Goal: Task Accomplishment & Management: Use online tool/utility

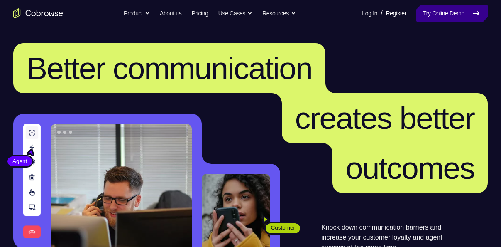
click at [441, 15] on link "Try Online Demo" at bounding box center [452, 13] width 71 height 17
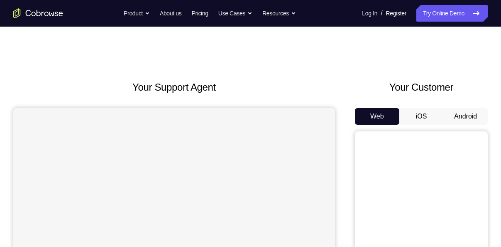
click at [477, 115] on button "Android" at bounding box center [466, 116] width 44 height 17
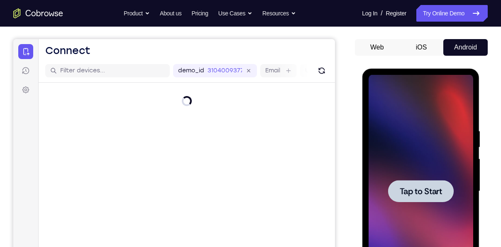
click at [416, 183] on div at bounding box center [421, 191] width 66 height 22
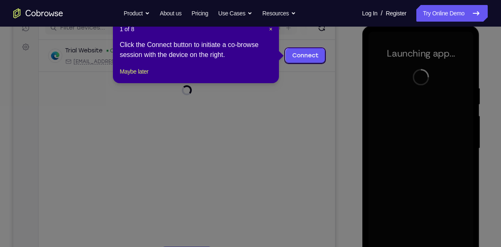
scroll to position [112, 0]
click at [271, 29] on span "×" at bounding box center [270, 28] width 3 height 7
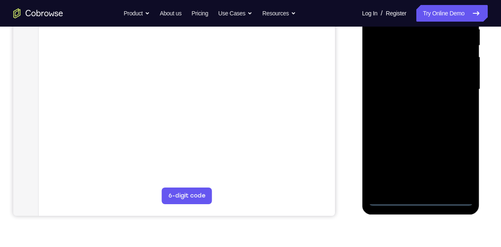
scroll to position [171, 0]
click at [421, 201] on div at bounding box center [420, 89] width 105 height 233
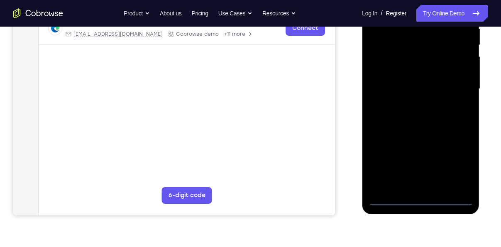
scroll to position [125, 0]
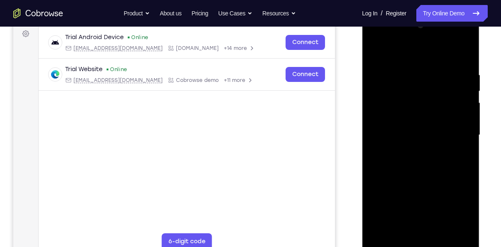
click at [467, 203] on div at bounding box center [420, 135] width 105 height 233
click at [457, 207] on div at bounding box center [420, 135] width 105 height 233
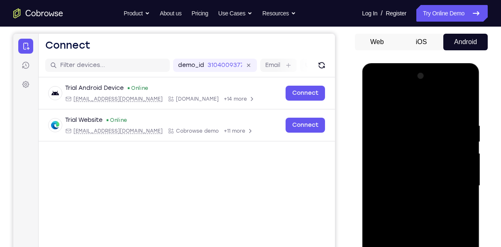
click at [373, 80] on div at bounding box center [420, 185] width 105 height 233
click at [375, 88] on div at bounding box center [420, 185] width 105 height 233
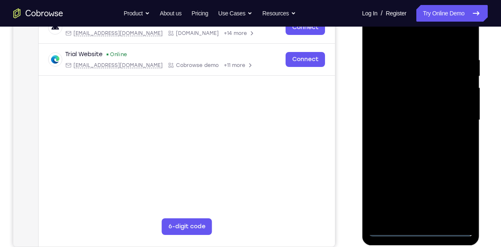
click at [456, 121] on div at bounding box center [420, 120] width 105 height 233
click at [408, 137] on div at bounding box center [420, 120] width 105 height 233
click at [427, 114] on div at bounding box center [420, 120] width 105 height 233
click at [429, 103] on div at bounding box center [420, 120] width 105 height 233
click at [425, 118] on div at bounding box center [420, 120] width 105 height 233
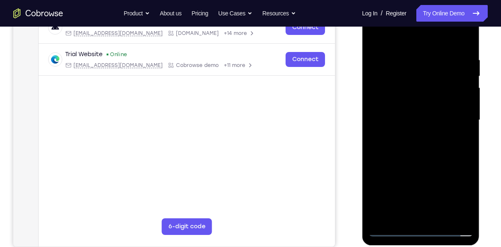
click at [425, 155] on div at bounding box center [420, 120] width 105 height 233
click at [427, 147] on div at bounding box center [420, 120] width 105 height 233
click at [425, 156] on div at bounding box center [420, 120] width 105 height 233
click at [392, 226] on div at bounding box center [420, 120] width 105 height 233
click at [420, 233] on div at bounding box center [420, 120] width 105 height 233
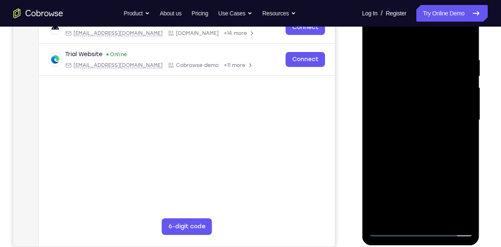
click at [452, 225] on div at bounding box center [420, 120] width 105 height 233
click at [455, 193] on div at bounding box center [420, 120] width 105 height 233
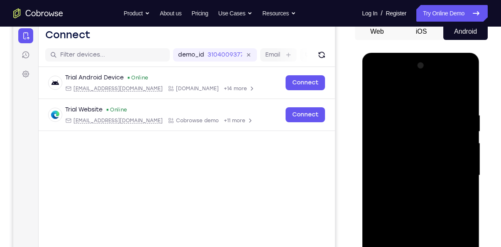
click at [375, 78] on div at bounding box center [420, 175] width 105 height 233
click at [453, 173] on div at bounding box center [420, 175] width 105 height 233
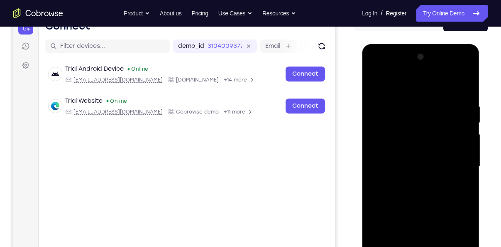
scroll to position [94, 0]
click at [412, 182] on div at bounding box center [420, 166] width 105 height 233
click at [413, 156] on div at bounding box center [420, 166] width 105 height 233
click at [413, 154] on div at bounding box center [420, 166] width 105 height 233
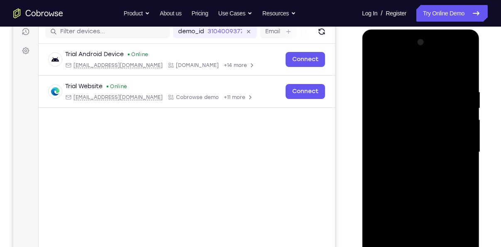
scroll to position [108, 0]
click at [401, 148] on div at bounding box center [420, 151] width 105 height 233
click at [395, 177] on div at bounding box center [420, 151] width 105 height 233
click at [414, 178] on div at bounding box center [420, 151] width 105 height 233
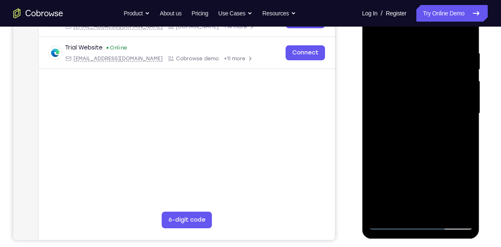
scroll to position [146, 0]
click at [399, 142] on div at bounding box center [420, 114] width 105 height 233
click at [405, 138] on div at bounding box center [420, 114] width 105 height 233
click at [390, 225] on div at bounding box center [420, 114] width 105 height 233
click at [466, 42] on div at bounding box center [420, 114] width 105 height 233
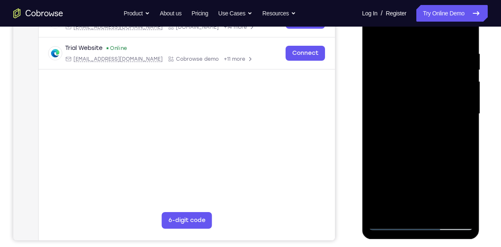
drag, startPoint x: 429, startPoint y: 137, endPoint x: 431, endPoint y: 105, distance: 32.5
click at [431, 105] on div at bounding box center [420, 114] width 105 height 233
drag, startPoint x: 429, startPoint y: 177, endPoint x: 430, endPoint y: 133, distance: 44.4
click at [430, 133] on div at bounding box center [420, 114] width 105 height 233
click at [466, 77] on div at bounding box center [420, 114] width 105 height 233
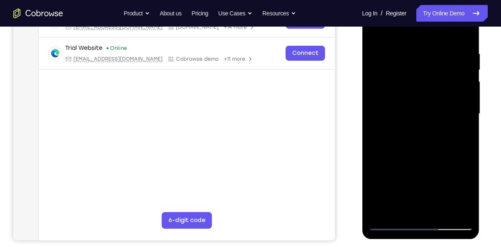
click at [466, 77] on div at bounding box center [420, 114] width 105 height 233
click at [377, 151] on div at bounding box center [420, 114] width 105 height 233
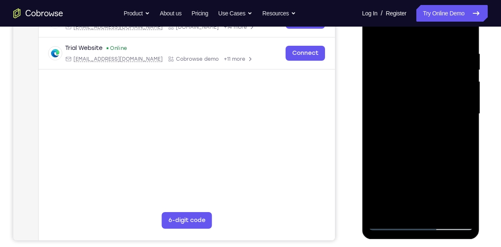
drag, startPoint x: 434, startPoint y: 96, endPoint x: 450, endPoint y: 174, distance: 80.1
click at [450, 174] on div at bounding box center [420, 114] width 105 height 233
click at [466, 210] on div at bounding box center [420, 114] width 105 height 233
click at [441, 212] on div at bounding box center [420, 114] width 105 height 233
click at [424, 157] on div at bounding box center [420, 114] width 105 height 233
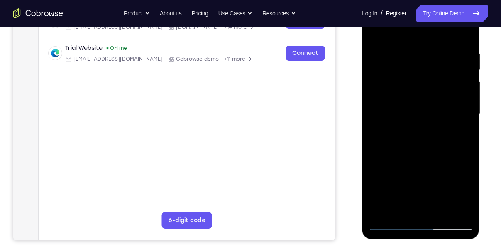
click at [421, 118] on div at bounding box center [420, 114] width 105 height 233
click at [402, 206] on div at bounding box center [420, 114] width 105 height 233
click at [459, 134] on div at bounding box center [420, 114] width 105 height 233
click at [373, 30] on div at bounding box center [420, 114] width 105 height 233
click at [411, 140] on div at bounding box center [420, 114] width 105 height 233
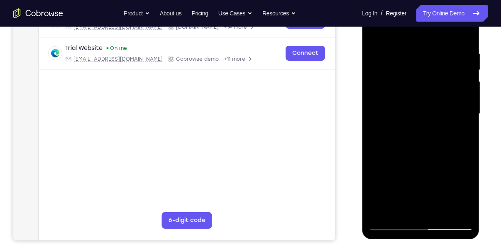
click at [406, 207] on div at bounding box center [420, 114] width 105 height 233
click at [460, 134] on div at bounding box center [420, 114] width 105 height 233
click at [373, 32] on div at bounding box center [420, 114] width 105 height 233
click at [407, 158] on div at bounding box center [420, 114] width 105 height 233
click at [404, 206] on div at bounding box center [420, 114] width 105 height 233
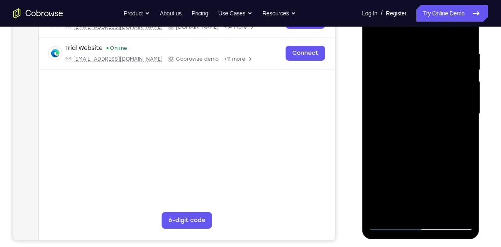
click at [463, 135] on div at bounding box center [420, 114] width 105 height 233
click at [375, 31] on div at bounding box center [420, 114] width 105 height 233
click at [403, 176] on div at bounding box center [420, 114] width 105 height 233
click at [401, 205] on div at bounding box center [420, 114] width 105 height 233
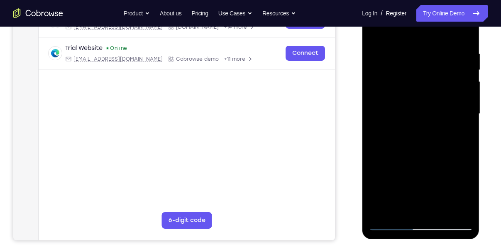
click at [400, 207] on div at bounding box center [420, 114] width 105 height 233
click at [444, 160] on div at bounding box center [420, 114] width 105 height 233
click at [461, 128] on div at bounding box center [420, 114] width 105 height 233
click at [373, 30] on div at bounding box center [420, 114] width 105 height 233
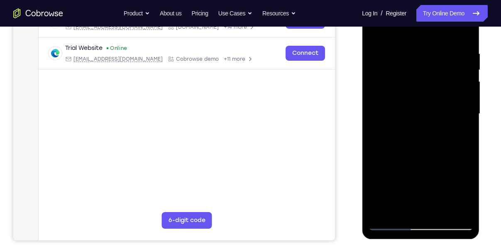
click at [398, 194] on div at bounding box center [420, 114] width 105 height 233
click at [393, 209] on div at bounding box center [420, 114] width 105 height 233
click at [459, 135] on div at bounding box center [420, 114] width 105 height 233
click at [376, 32] on div at bounding box center [420, 114] width 105 height 233
drag, startPoint x: 423, startPoint y: 186, endPoint x: 434, endPoint y: 138, distance: 49.6
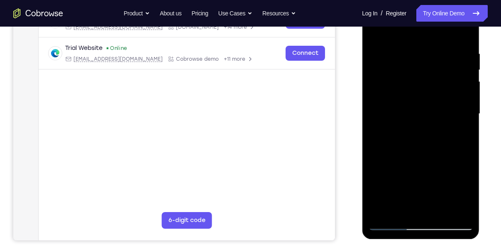
click at [434, 138] on div at bounding box center [420, 114] width 105 height 233
click at [417, 184] on div at bounding box center [420, 114] width 105 height 233
click at [408, 205] on div at bounding box center [420, 114] width 105 height 233
click at [400, 206] on div at bounding box center [420, 114] width 105 height 233
click at [374, 160] on div at bounding box center [420, 114] width 105 height 233
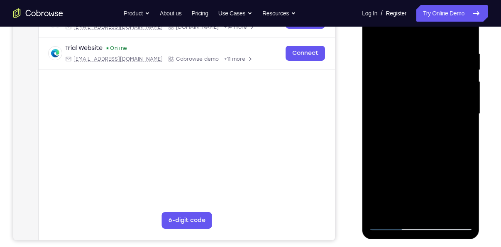
click at [375, 160] on div at bounding box center [420, 114] width 105 height 233
click at [462, 128] on div at bounding box center [420, 114] width 105 height 233
click at [377, 32] on div at bounding box center [420, 114] width 105 height 233
click at [412, 186] on div at bounding box center [420, 114] width 105 height 233
click at [403, 206] on div at bounding box center [420, 114] width 105 height 233
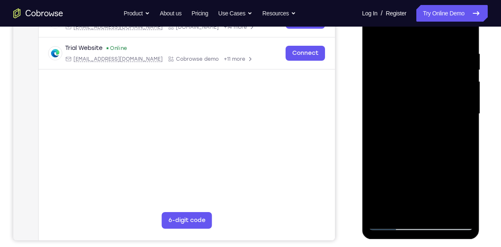
click at [461, 134] on div at bounding box center [420, 114] width 105 height 233
click at [377, 29] on div at bounding box center [420, 114] width 105 height 233
click at [404, 185] on div at bounding box center [420, 114] width 105 height 233
click at [373, 32] on div at bounding box center [420, 114] width 105 height 233
drag, startPoint x: 412, startPoint y: 151, endPoint x: 420, endPoint y: 81, distance: 69.8
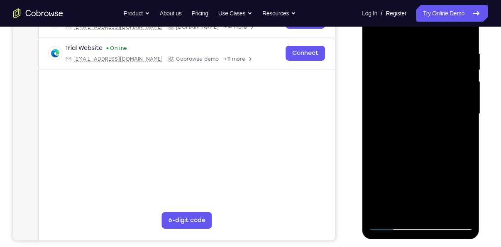
click at [420, 81] on div at bounding box center [420, 114] width 105 height 233
drag, startPoint x: 405, startPoint y: 192, endPoint x: 414, endPoint y: 121, distance: 72.0
click at [414, 121] on div at bounding box center [420, 114] width 105 height 233
click at [388, 222] on div at bounding box center [420, 114] width 105 height 233
click at [374, 33] on div at bounding box center [420, 114] width 105 height 233
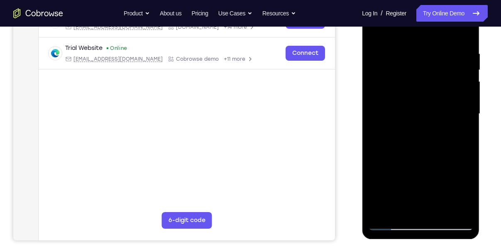
click at [375, 29] on div at bounding box center [420, 114] width 105 height 233
click at [404, 51] on div at bounding box center [420, 114] width 105 height 233
click at [461, 101] on div at bounding box center [420, 114] width 105 height 233
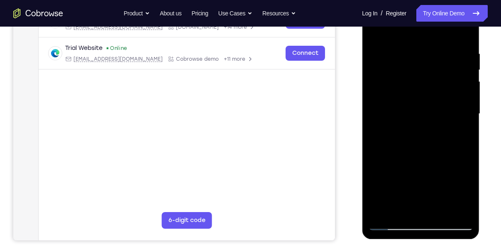
click at [461, 101] on div at bounding box center [420, 114] width 105 height 233
click at [453, 207] on div at bounding box center [420, 114] width 105 height 233
click at [470, 130] on div at bounding box center [420, 114] width 105 height 233
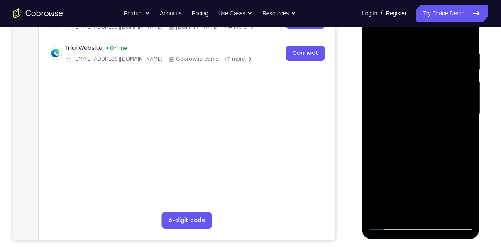
click at [470, 130] on div at bounding box center [420, 114] width 105 height 233
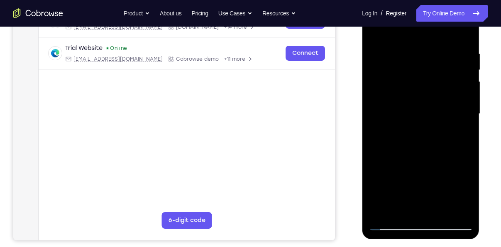
click at [453, 212] on div at bounding box center [420, 114] width 105 height 233
click at [462, 138] on div at bounding box center [420, 114] width 105 height 233
click at [465, 137] on div at bounding box center [420, 114] width 105 height 233
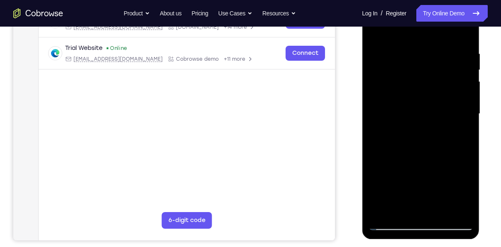
click at [465, 137] on div at bounding box center [420, 114] width 105 height 233
click at [451, 204] on div at bounding box center [420, 114] width 105 height 233
click at [459, 172] on div at bounding box center [420, 114] width 105 height 233
click at [469, 136] on div at bounding box center [420, 114] width 105 height 233
click at [466, 136] on div at bounding box center [420, 114] width 105 height 233
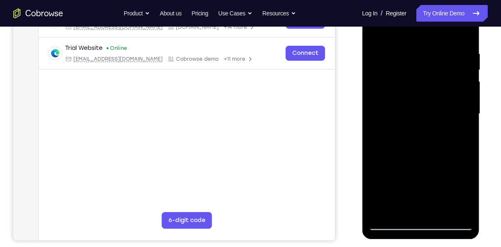
click at [466, 136] on div at bounding box center [420, 114] width 105 height 233
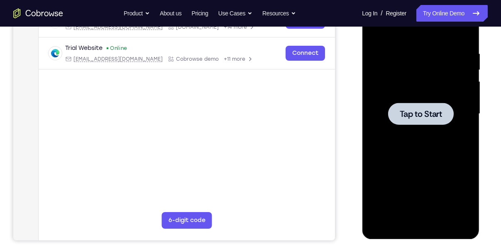
click at [427, 115] on span "Tap to Start" at bounding box center [421, 114] width 42 height 8
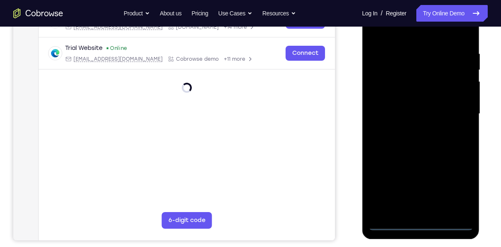
click at [423, 223] on div at bounding box center [420, 114] width 105 height 233
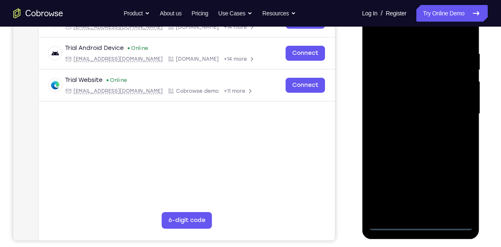
click at [464, 192] on div at bounding box center [420, 114] width 105 height 233
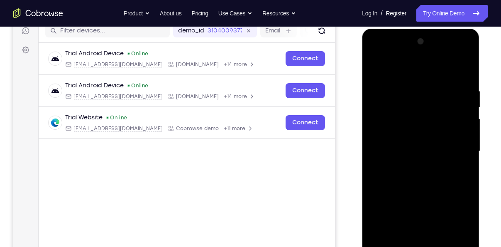
scroll to position [123, 0]
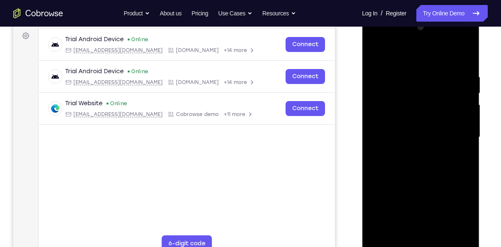
click at [375, 38] on div at bounding box center [420, 137] width 105 height 233
click at [457, 136] on div at bounding box center [420, 137] width 105 height 233
click at [430, 233] on div at bounding box center [420, 137] width 105 height 233
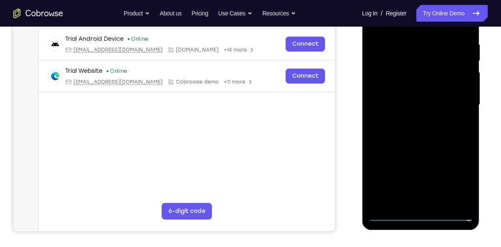
click at [394, 95] on div at bounding box center [420, 104] width 105 height 233
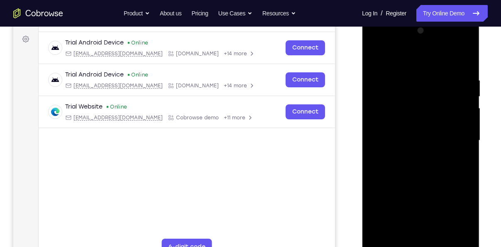
click at [392, 125] on div at bounding box center [420, 140] width 105 height 233
click at [415, 122] on div at bounding box center [420, 140] width 105 height 233
click at [410, 140] on div at bounding box center [420, 140] width 105 height 233
click at [407, 168] on div at bounding box center [420, 140] width 105 height 233
click at [416, 164] on div at bounding box center [420, 140] width 105 height 233
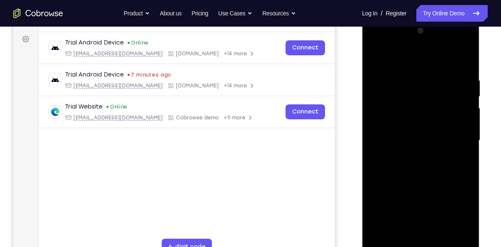
click at [411, 170] on div at bounding box center [420, 140] width 105 height 233
click at [419, 163] on div at bounding box center [420, 140] width 105 height 233
click at [412, 167] on div at bounding box center [420, 140] width 105 height 233
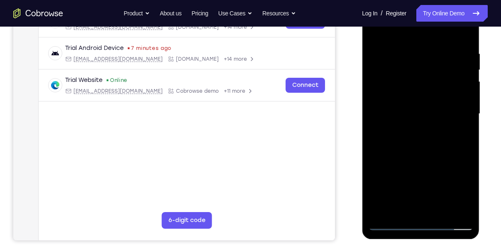
scroll to position [114, 0]
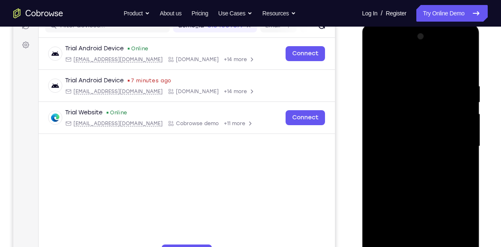
click at [463, 72] on div at bounding box center [420, 146] width 105 height 233
click at [408, 76] on div at bounding box center [420, 146] width 105 height 233
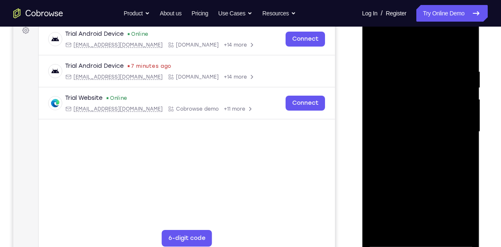
scroll to position [129, 0]
click at [465, 140] on div at bounding box center [420, 131] width 105 height 233
click at [464, 140] on div at bounding box center [420, 131] width 105 height 233
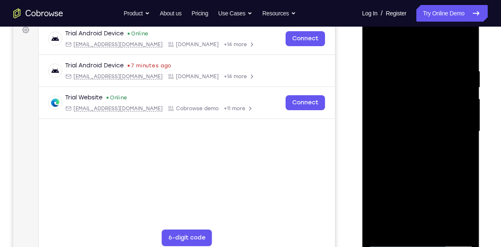
click at [458, 140] on div at bounding box center [420, 131] width 105 height 233
click at [463, 50] on div at bounding box center [420, 131] width 105 height 233
click at [439, 224] on div at bounding box center [420, 131] width 105 height 233
click at [422, 174] on div at bounding box center [420, 131] width 105 height 233
click at [407, 135] on div at bounding box center [420, 131] width 105 height 233
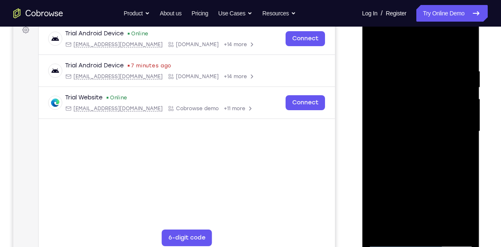
click at [406, 223] on div at bounding box center [420, 131] width 105 height 233
click at [463, 210] on div at bounding box center [420, 131] width 105 height 233
click at [401, 226] on div at bounding box center [420, 131] width 105 height 233
click at [441, 179] on div at bounding box center [420, 131] width 105 height 233
click at [458, 149] on div at bounding box center [420, 131] width 105 height 233
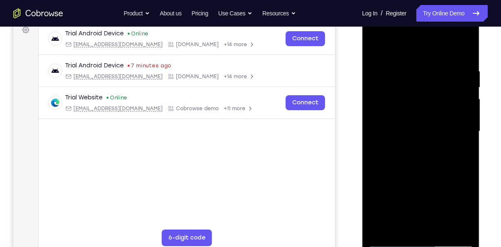
click at [373, 49] on div at bounding box center [420, 131] width 105 height 233
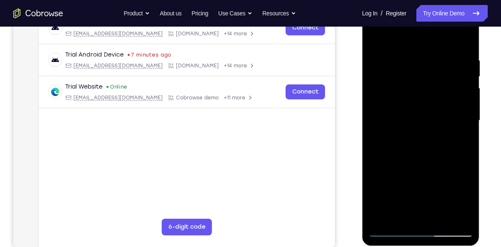
click at [391, 229] on div at bounding box center [420, 120] width 105 height 233
click at [373, 35] on div at bounding box center [420, 120] width 105 height 233
click at [466, 34] on div at bounding box center [420, 120] width 105 height 233
click at [376, 36] on div at bounding box center [420, 120] width 105 height 233
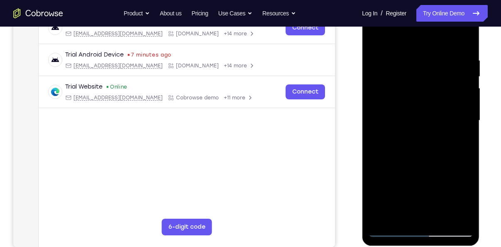
click at [412, 85] on div at bounding box center [420, 120] width 105 height 233
drag, startPoint x: 414, startPoint y: 164, endPoint x: 412, endPoint y: 98, distance: 66.5
click at [412, 98] on div at bounding box center [420, 120] width 105 height 233
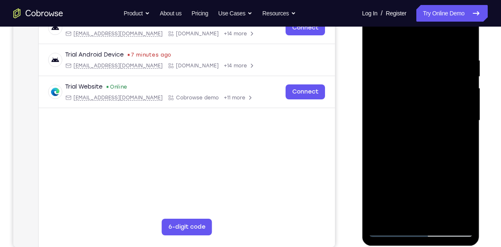
drag, startPoint x: 406, startPoint y: 152, endPoint x: 407, endPoint y: 117, distance: 35.8
click at [407, 119] on div at bounding box center [420, 120] width 105 height 233
click at [407, 117] on div at bounding box center [420, 120] width 105 height 233
drag, startPoint x: 420, startPoint y: 165, endPoint x: 426, endPoint y: 127, distance: 38.6
click at [426, 127] on div at bounding box center [420, 120] width 105 height 233
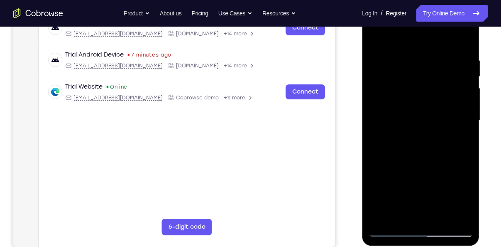
click at [467, 135] on div at bounding box center [420, 120] width 105 height 233
drag, startPoint x: 393, startPoint y: 181, endPoint x: 411, endPoint y: 107, distance: 75.6
click at [411, 107] on div at bounding box center [420, 120] width 105 height 233
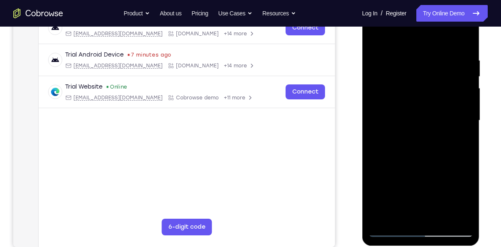
drag, startPoint x: 426, startPoint y: 191, endPoint x: 441, endPoint y: 118, distance: 74.6
click at [441, 118] on div at bounding box center [420, 120] width 105 height 233
drag, startPoint x: 430, startPoint y: 157, endPoint x: 439, endPoint y: 104, distance: 53.5
click at [439, 104] on div at bounding box center [420, 120] width 105 height 233
drag, startPoint x: 413, startPoint y: 168, endPoint x: 419, endPoint y: 95, distance: 73.3
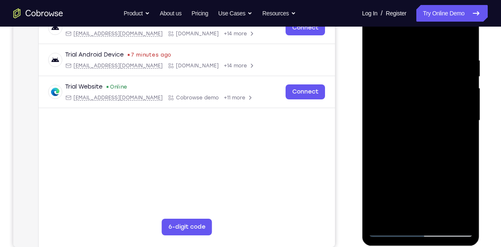
click at [419, 95] on div at bounding box center [420, 120] width 105 height 233
drag, startPoint x: 421, startPoint y: 188, endPoint x: 425, endPoint y: 108, distance: 79.8
click at [425, 108] on div at bounding box center [420, 120] width 105 height 233
drag, startPoint x: 412, startPoint y: 151, endPoint x: 425, endPoint y: 64, distance: 87.7
click at [425, 64] on div at bounding box center [420, 120] width 105 height 233
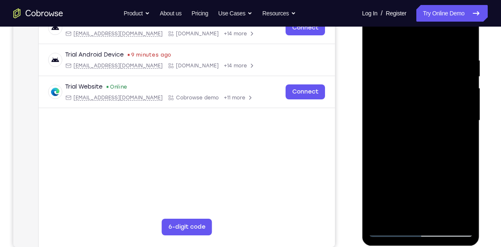
drag, startPoint x: 413, startPoint y: 156, endPoint x: 417, endPoint y: 61, distance: 95.6
click at [417, 61] on div at bounding box center [420, 120] width 105 height 233
drag, startPoint x: 429, startPoint y: 164, endPoint x: 429, endPoint y: 147, distance: 17.4
click at [429, 147] on div at bounding box center [420, 120] width 105 height 233
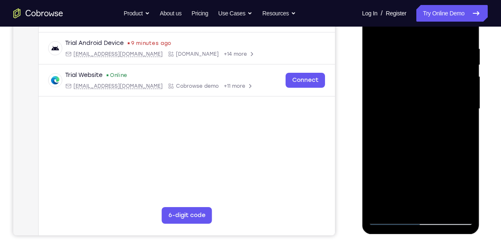
scroll to position [149, 0]
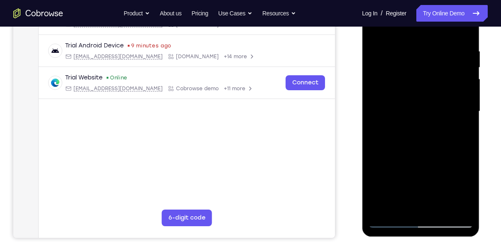
click at [467, 137] on div at bounding box center [420, 111] width 105 height 233
click at [466, 138] on div at bounding box center [420, 111] width 105 height 233
click at [374, 139] on div at bounding box center [420, 111] width 105 height 233
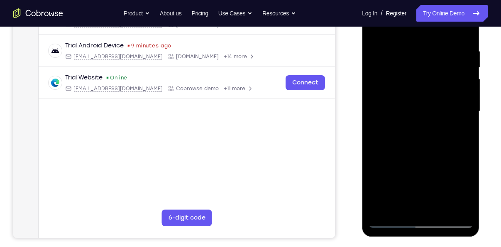
drag, startPoint x: 434, startPoint y: 167, endPoint x: 434, endPoint y: 114, distance: 53.2
click at [434, 114] on div at bounding box center [420, 111] width 105 height 233
drag, startPoint x: 432, startPoint y: 189, endPoint x: 427, endPoint y: 132, distance: 56.7
click at [427, 132] on div at bounding box center [420, 111] width 105 height 233
drag, startPoint x: 431, startPoint y: 149, endPoint x: 431, endPoint y: 62, distance: 86.4
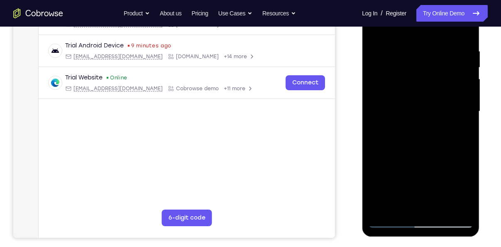
click at [431, 62] on div at bounding box center [420, 111] width 105 height 233
click at [467, 79] on div at bounding box center [420, 111] width 105 height 233
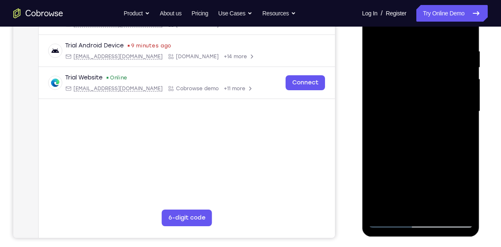
drag, startPoint x: 431, startPoint y: 162, endPoint x: 420, endPoint y: 80, distance: 82.2
click at [420, 80] on div at bounding box center [420, 111] width 105 height 233
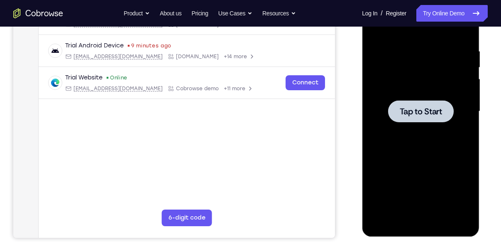
click at [417, 105] on div at bounding box center [421, 111] width 66 height 22
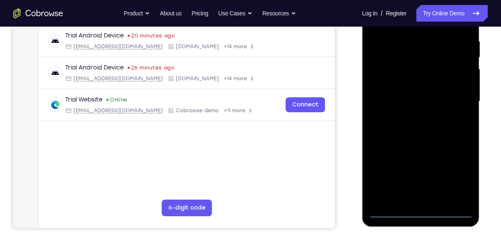
scroll to position [159, 0]
click at [422, 210] on div at bounding box center [420, 101] width 105 height 233
click at [454, 173] on div at bounding box center [420, 101] width 105 height 233
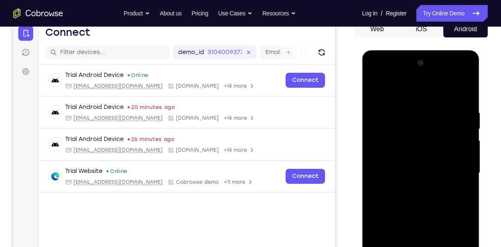
click at [374, 76] on div at bounding box center [420, 172] width 105 height 233
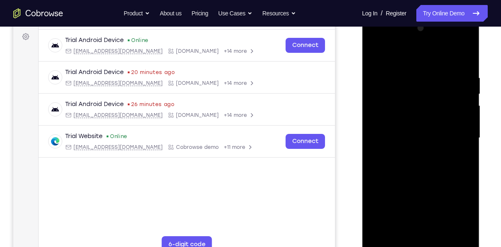
scroll to position [124, 0]
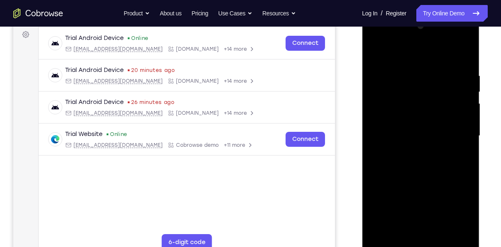
click at [456, 133] on div at bounding box center [420, 136] width 105 height 233
click at [453, 129] on div at bounding box center [420, 136] width 105 height 233
click at [457, 130] on div at bounding box center [420, 136] width 105 height 233
click at [411, 149] on div at bounding box center [420, 136] width 105 height 233
click at [408, 124] on div at bounding box center [420, 136] width 105 height 233
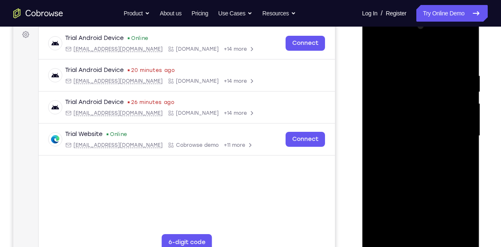
click at [408, 115] on div at bounding box center [420, 136] width 105 height 233
click at [397, 137] on div at bounding box center [420, 136] width 105 height 233
click at [419, 162] on div at bounding box center [420, 136] width 105 height 233
click at [464, 60] on div at bounding box center [420, 136] width 105 height 233
click at [442, 232] on div at bounding box center [420, 136] width 105 height 233
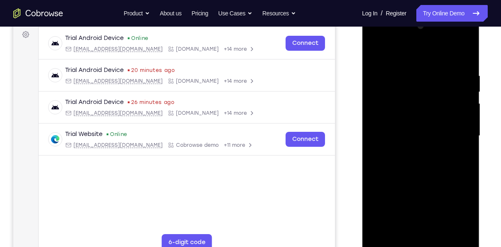
click at [421, 183] on div at bounding box center [420, 136] width 105 height 233
click at [413, 123] on div at bounding box center [420, 136] width 105 height 233
click at [403, 225] on div at bounding box center [420, 136] width 105 height 233
click at [398, 230] on div at bounding box center [420, 136] width 105 height 233
click at [445, 182] on div at bounding box center [420, 136] width 105 height 233
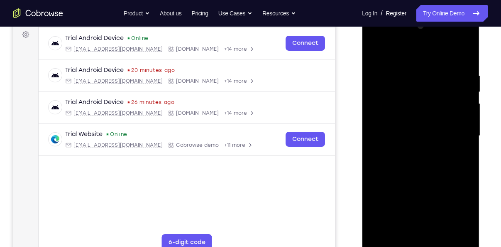
click at [458, 149] on div at bounding box center [420, 136] width 105 height 233
click at [399, 229] on div at bounding box center [420, 136] width 105 height 233
click at [433, 210] on div at bounding box center [420, 136] width 105 height 233
click at [458, 150] on div at bounding box center [420, 136] width 105 height 233
click at [373, 54] on div at bounding box center [420, 136] width 105 height 233
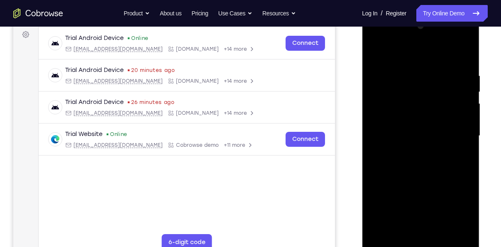
click at [375, 50] on div at bounding box center [420, 136] width 105 height 233
click at [442, 231] on div at bounding box center [420, 136] width 105 height 233
drag, startPoint x: 409, startPoint y: 214, endPoint x: 406, endPoint y: 178, distance: 36.3
click at [406, 178] on div at bounding box center [420, 136] width 105 height 233
click at [405, 197] on div at bounding box center [420, 136] width 105 height 233
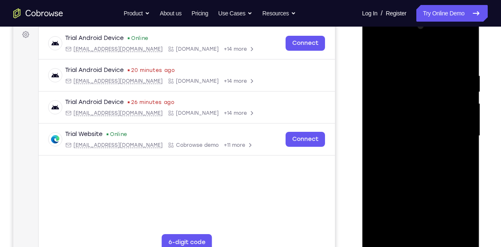
click at [402, 226] on div at bounding box center [420, 136] width 105 height 233
click at [460, 154] on div at bounding box center [420, 136] width 105 height 233
click at [374, 50] on div at bounding box center [420, 136] width 105 height 233
click at [402, 125] on div at bounding box center [420, 136] width 105 height 233
click at [400, 229] on div at bounding box center [420, 136] width 105 height 233
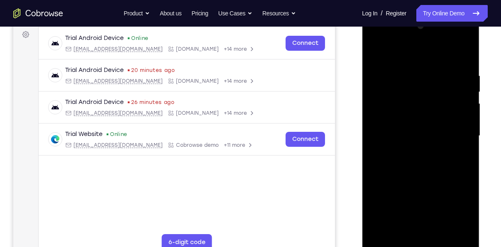
click at [459, 157] on div at bounding box center [420, 136] width 105 height 233
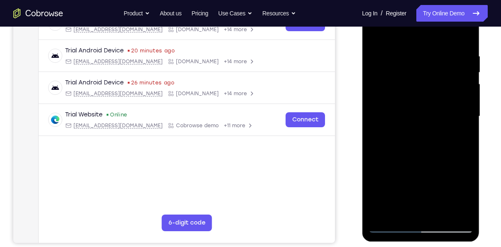
scroll to position [63, 0]
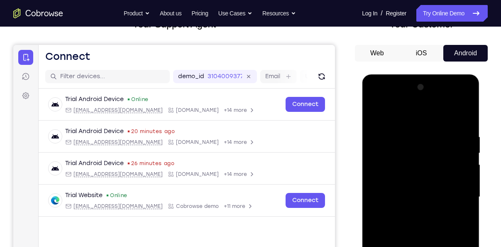
click at [379, 117] on div at bounding box center [420, 197] width 105 height 233
click at [375, 110] on div at bounding box center [420, 197] width 105 height 233
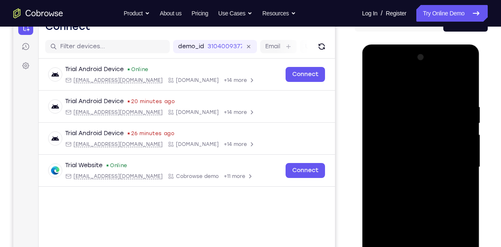
scroll to position [115, 0]
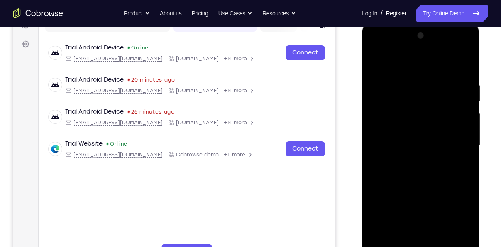
click at [462, 84] on div at bounding box center [420, 145] width 105 height 233
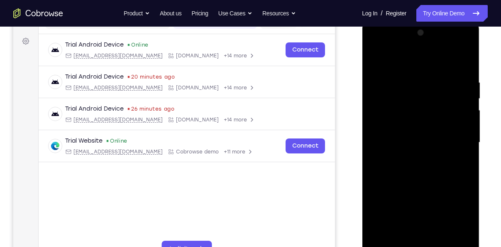
scroll to position [118, 0]
click at [455, 234] on div at bounding box center [420, 142] width 105 height 233
click at [465, 180] on div at bounding box center [420, 142] width 105 height 233
click at [463, 181] on div at bounding box center [420, 142] width 105 height 233
click at [463, 180] on div at bounding box center [420, 142] width 105 height 233
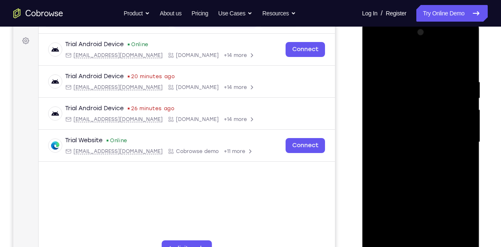
click at [463, 180] on div at bounding box center [420, 142] width 105 height 233
click at [454, 234] on div at bounding box center [420, 142] width 105 height 233
click at [461, 118] on div at bounding box center [420, 142] width 105 height 233
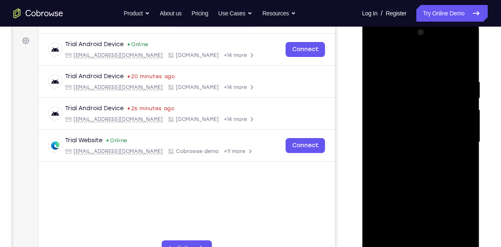
click at [461, 118] on div at bounding box center [420, 142] width 105 height 233
click at [453, 234] on div at bounding box center [420, 142] width 105 height 233
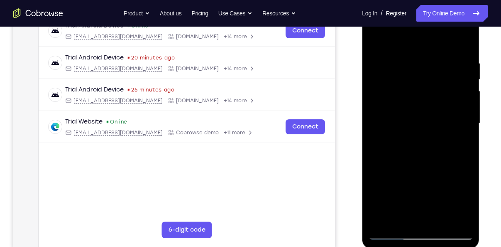
scroll to position [137, 0]
click at [467, 143] on div at bounding box center [420, 123] width 105 height 233
click at [391, 60] on div at bounding box center [420, 123] width 105 height 233
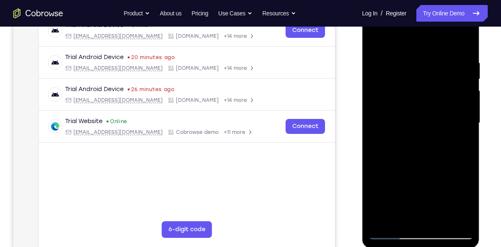
click at [464, 98] on div at bounding box center [420, 123] width 105 height 233
click at [393, 57] on div at bounding box center [420, 123] width 105 height 233
click at [465, 83] on div at bounding box center [420, 123] width 105 height 233
click at [462, 42] on div at bounding box center [420, 123] width 105 height 233
drag, startPoint x: 422, startPoint y: 191, endPoint x: 435, endPoint y: 252, distance: 62.5
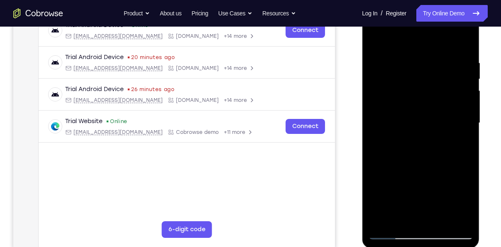
click at [435, 246] on html "Online web based iOS Simulators and Android Emulators. Run iPhone, iPad, Mobile…" at bounding box center [421, 124] width 118 height 249
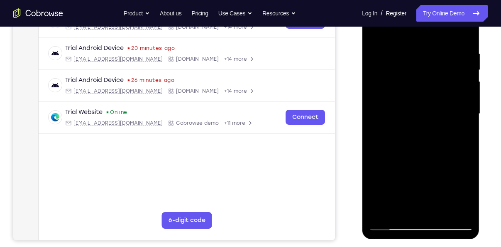
drag, startPoint x: 427, startPoint y: 179, endPoint x: 417, endPoint y: 123, distance: 57.1
click at [417, 123] on div at bounding box center [420, 114] width 105 height 233
drag, startPoint x: 430, startPoint y: 161, endPoint x: 424, endPoint y: 40, distance: 121.0
click at [424, 40] on div at bounding box center [420, 114] width 105 height 233
click at [440, 210] on div at bounding box center [420, 114] width 105 height 233
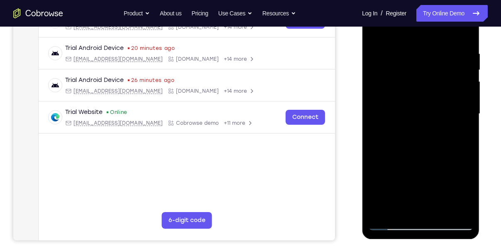
click at [424, 118] on div at bounding box center [420, 114] width 105 height 233
click at [405, 203] on div at bounding box center [420, 114] width 105 height 233
click at [461, 135] on div at bounding box center [420, 114] width 105 height 233
click at [376, 32] on div at bounding box center [420, 114] width 105 height 233
click at [375, 30] on div at bounding box center [420, 114] width 105 height 233
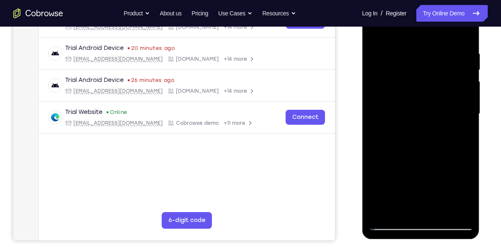
click at [443, 206] on div at bounding box center [420, 114] width 105 height 233
click at [381, 56] on div at bounding box center [420, 114] width 105 height 233
click at [399, 205] on div at bounding box center [420, 114] width 105 height 233
click at [458, 144] on div at bounding box center [420, 114] width 105 height 233
drag, startPoint x: 430, startPoint y: 199, endPoint x: 429, endPoint y: 142, distance: 56.9
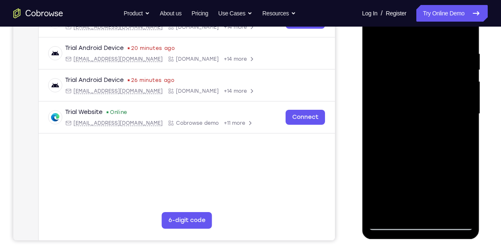
click at [429, 142] on div at bounding box center [420, 114] width 105 height 233
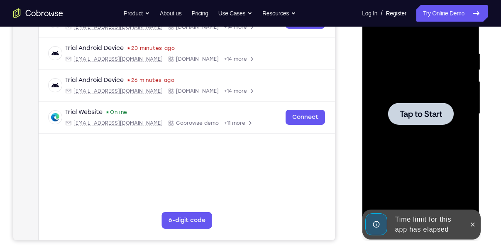
drag, startPoint x: 440, startPoint y: 159, endPoint x: 438, endPoint y: 150, distance: 8.5
